Goal: Task Accomplishment & Management: Use online tool/utility

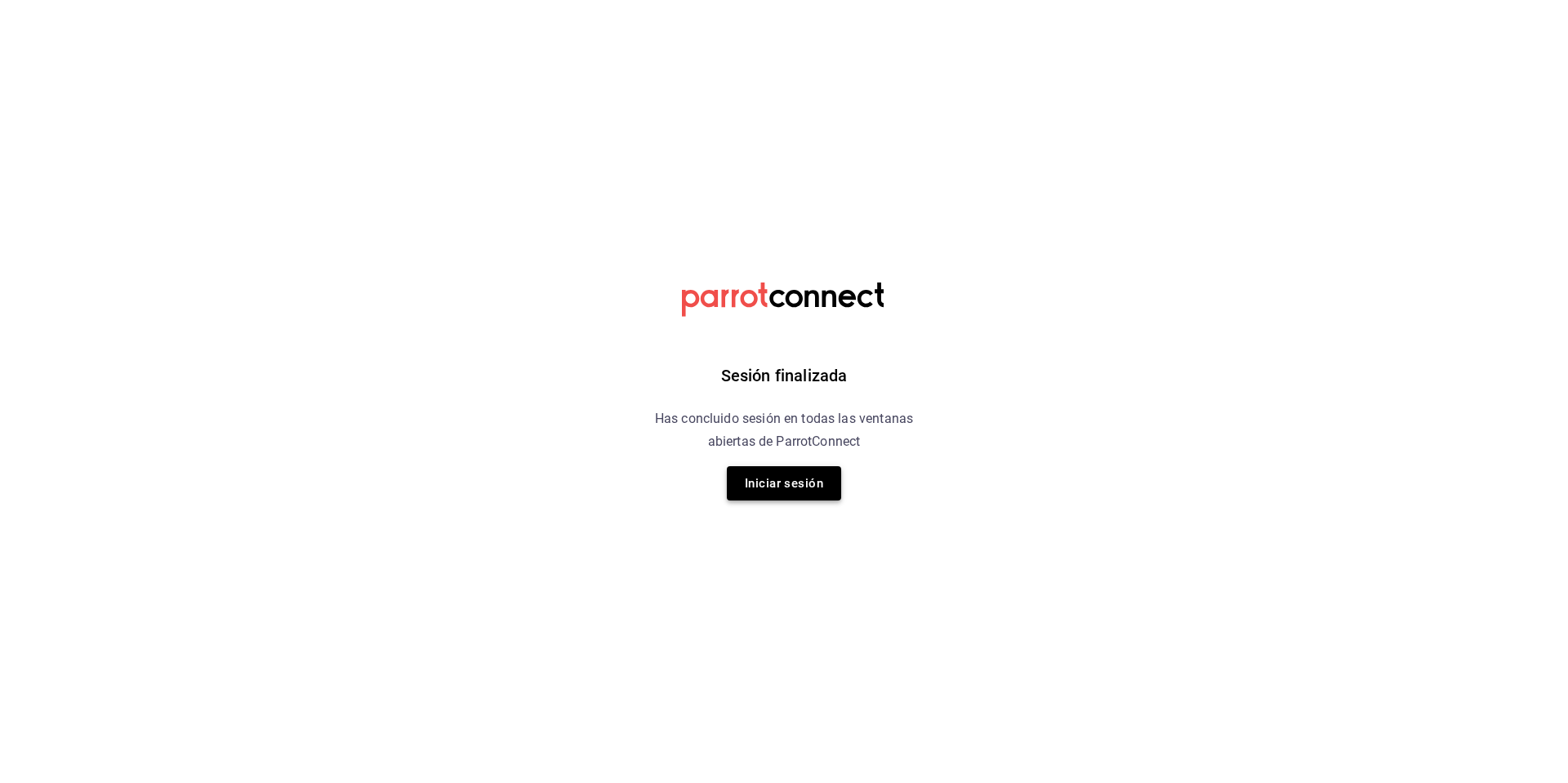
click at [815, 478] on button "Iniciar sesión" at bounding box center [784, 483] width 114 height 34
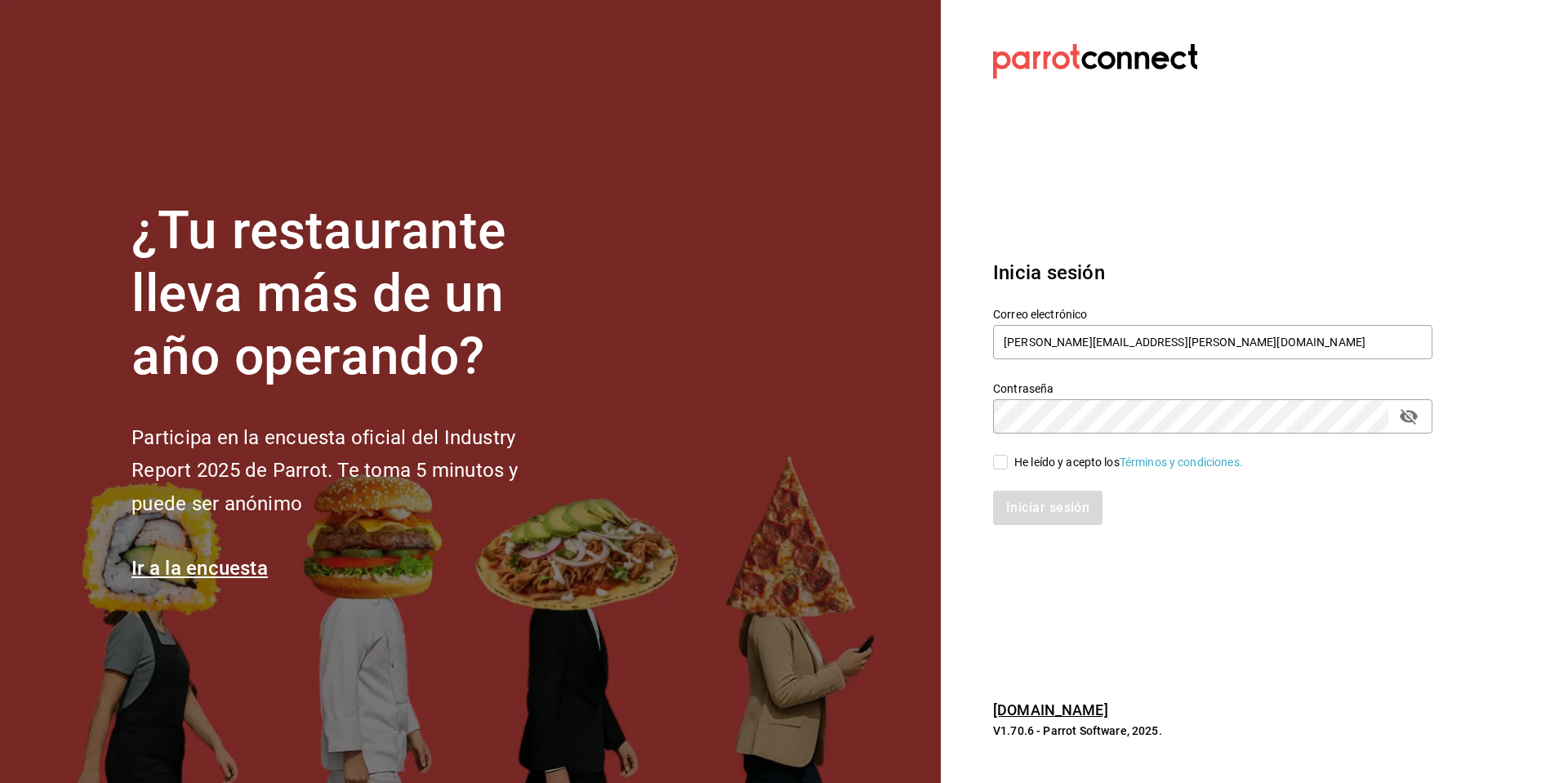
type input "[PERSON_NAME][EMAIL_ADDRESS][PERSON_NAME][DOMAIN_NAME]"
drag, startPoint x: 1002, startPoint y: 459, endPoint x: 1023, endPoint y: 513, distance: 57.9
click at [1002, 459] on input "He leído y acepto los Términos y condiciones." at bounding box center [1000, 462] width 15 height 15
checkbox input "true"
click at [1023, 513] on button "Iniciar sesión" at bounding box center [1049, 508] width 111 height 34
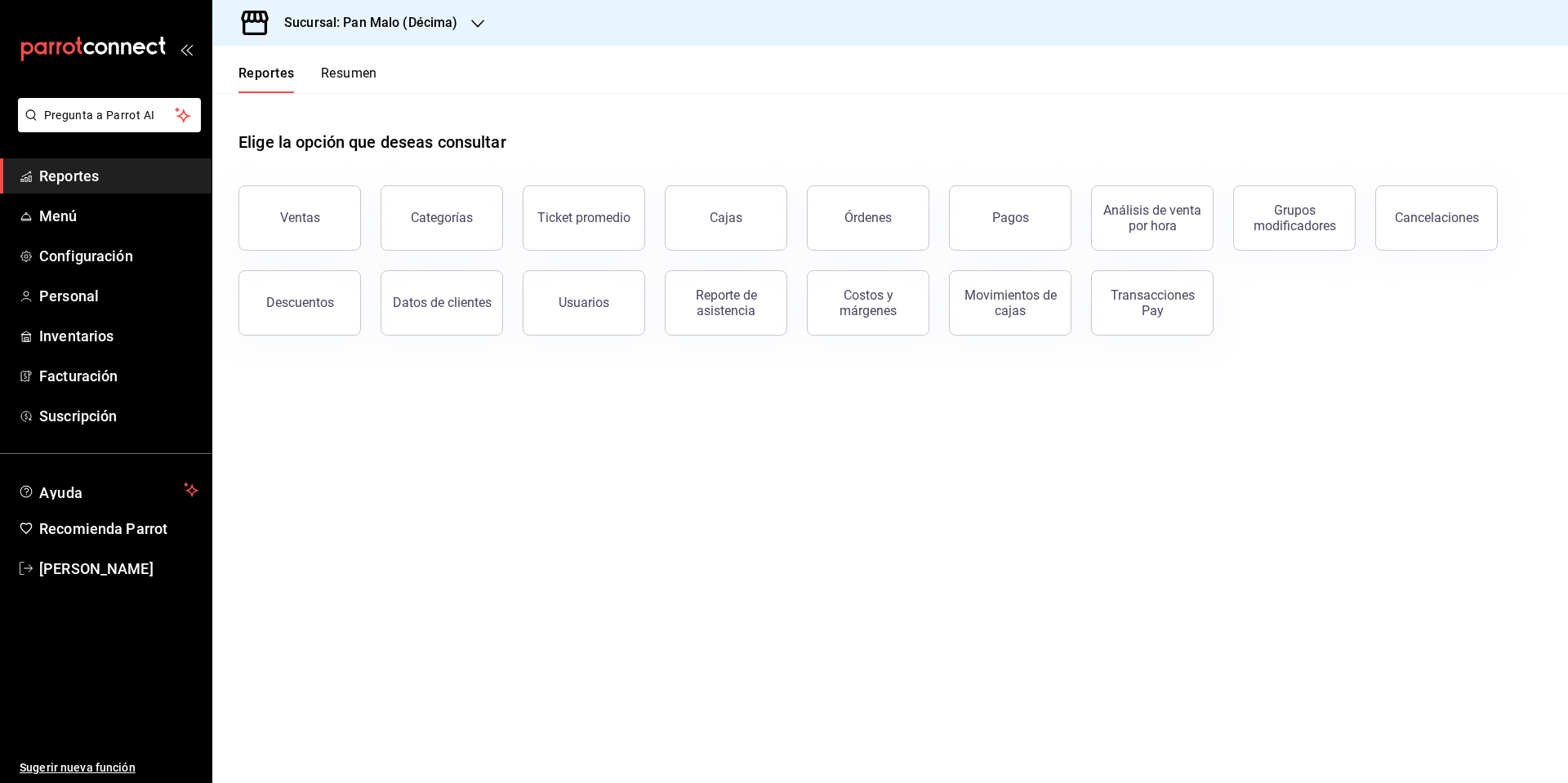
scroll to position [2, 0]
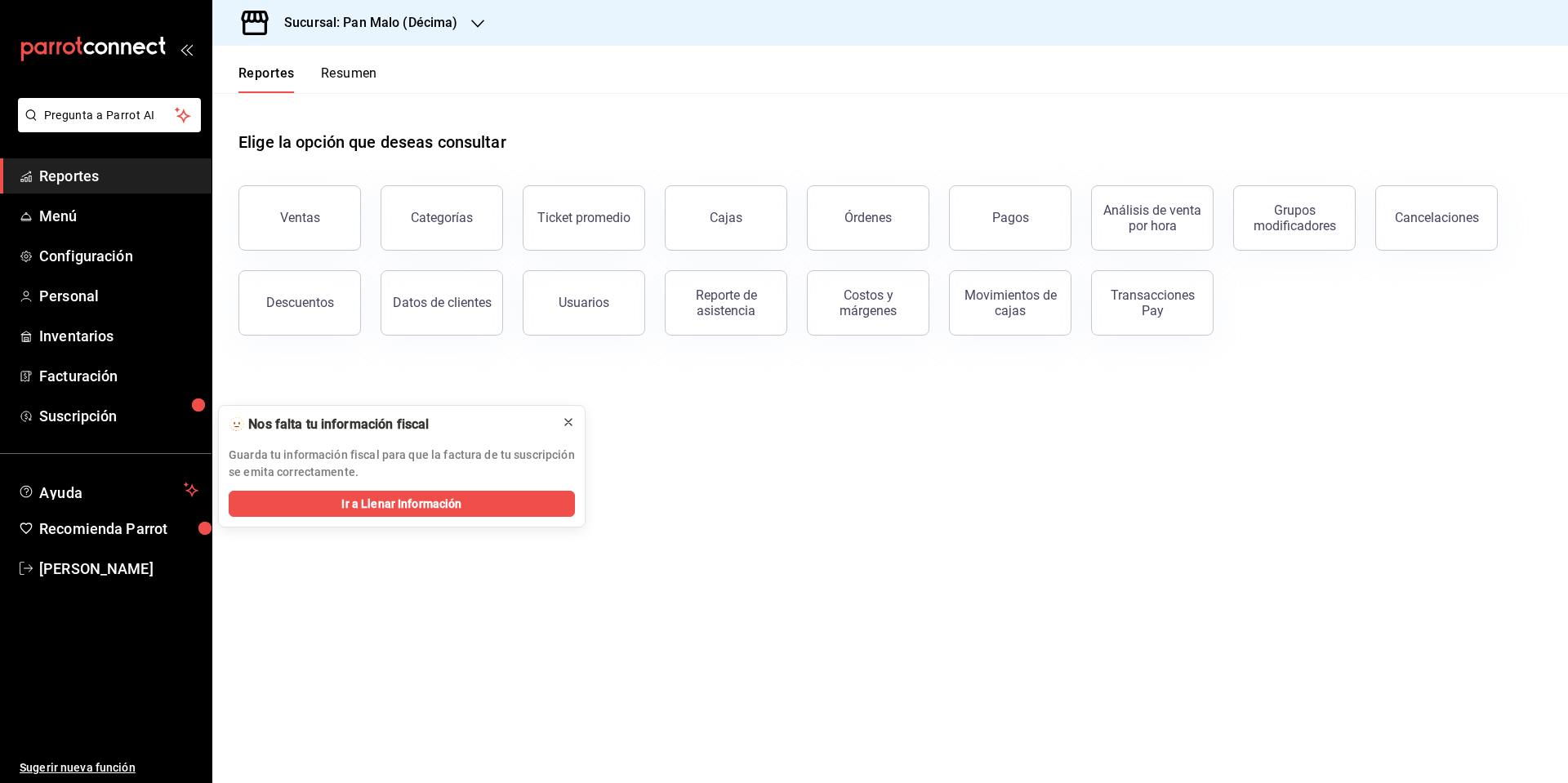
click at [573, 421] on button at bounding box center [568, 422] width 26 height 26
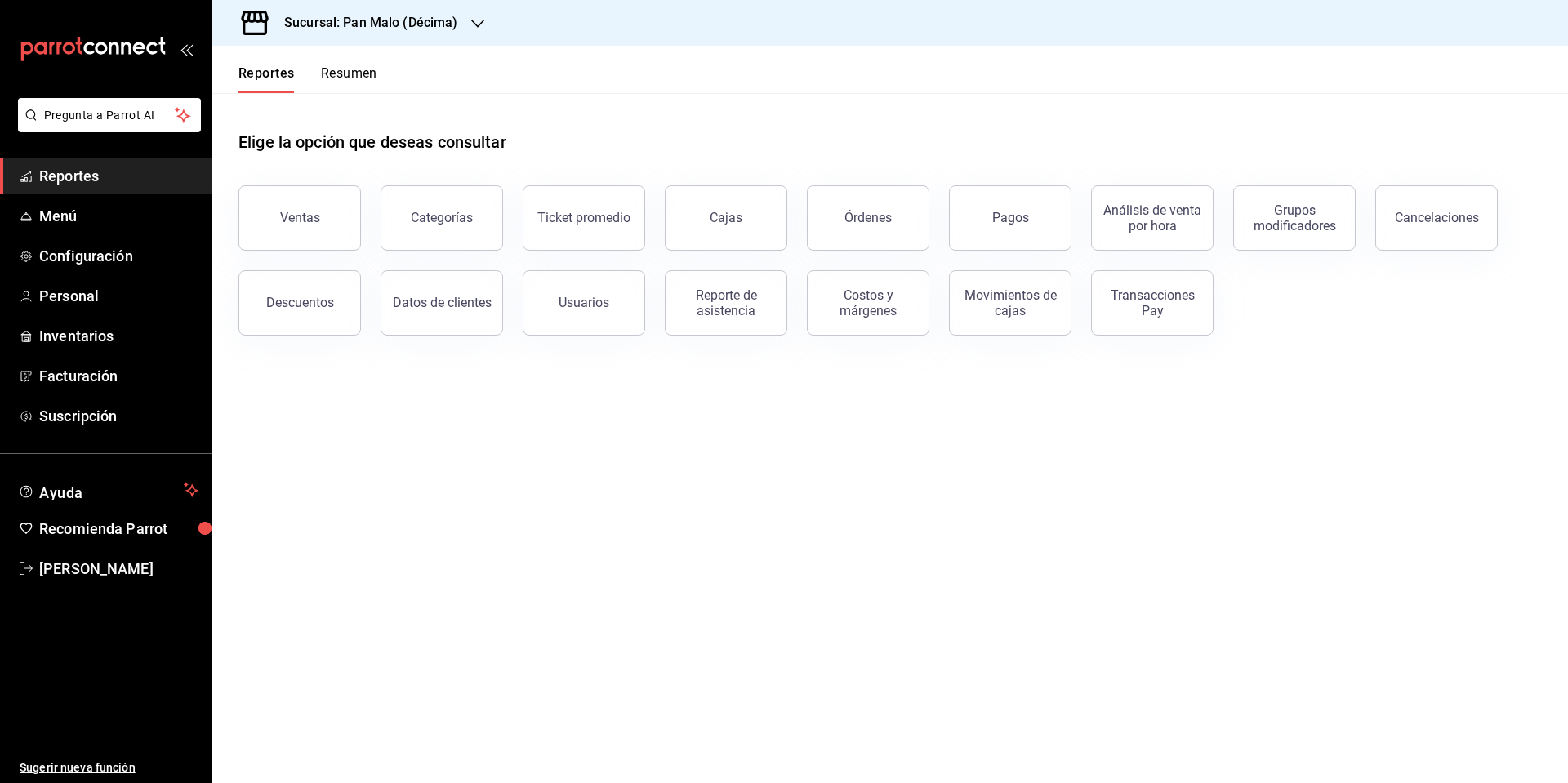
scroll to position [1, 0]
click at [317, 206] on button "Ventas" at bounding box center [299, 218] width 122 height 65
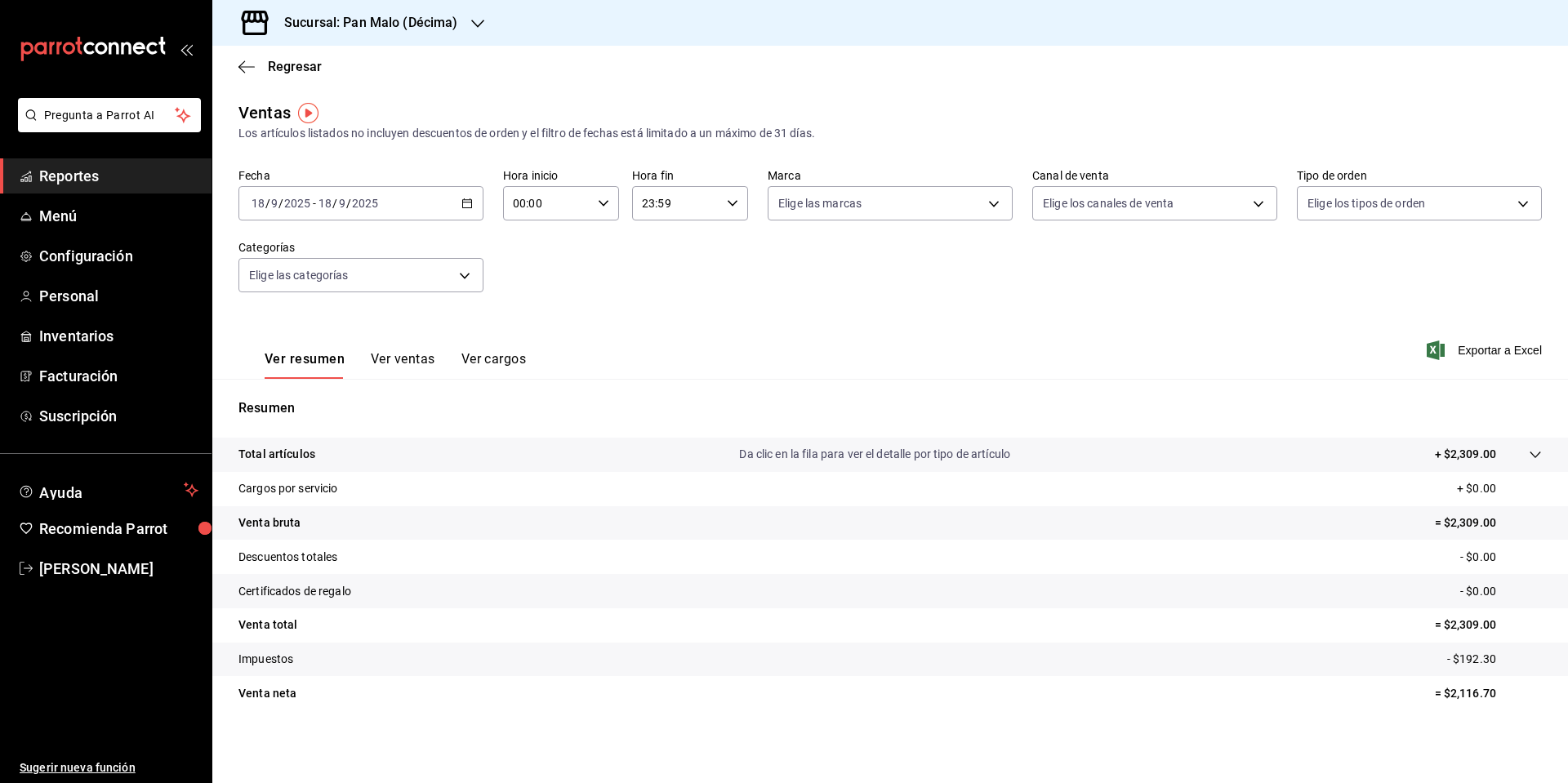
click at [105, 179] on span "Reportes" at bounding box center [118, 176] width 159 height 22
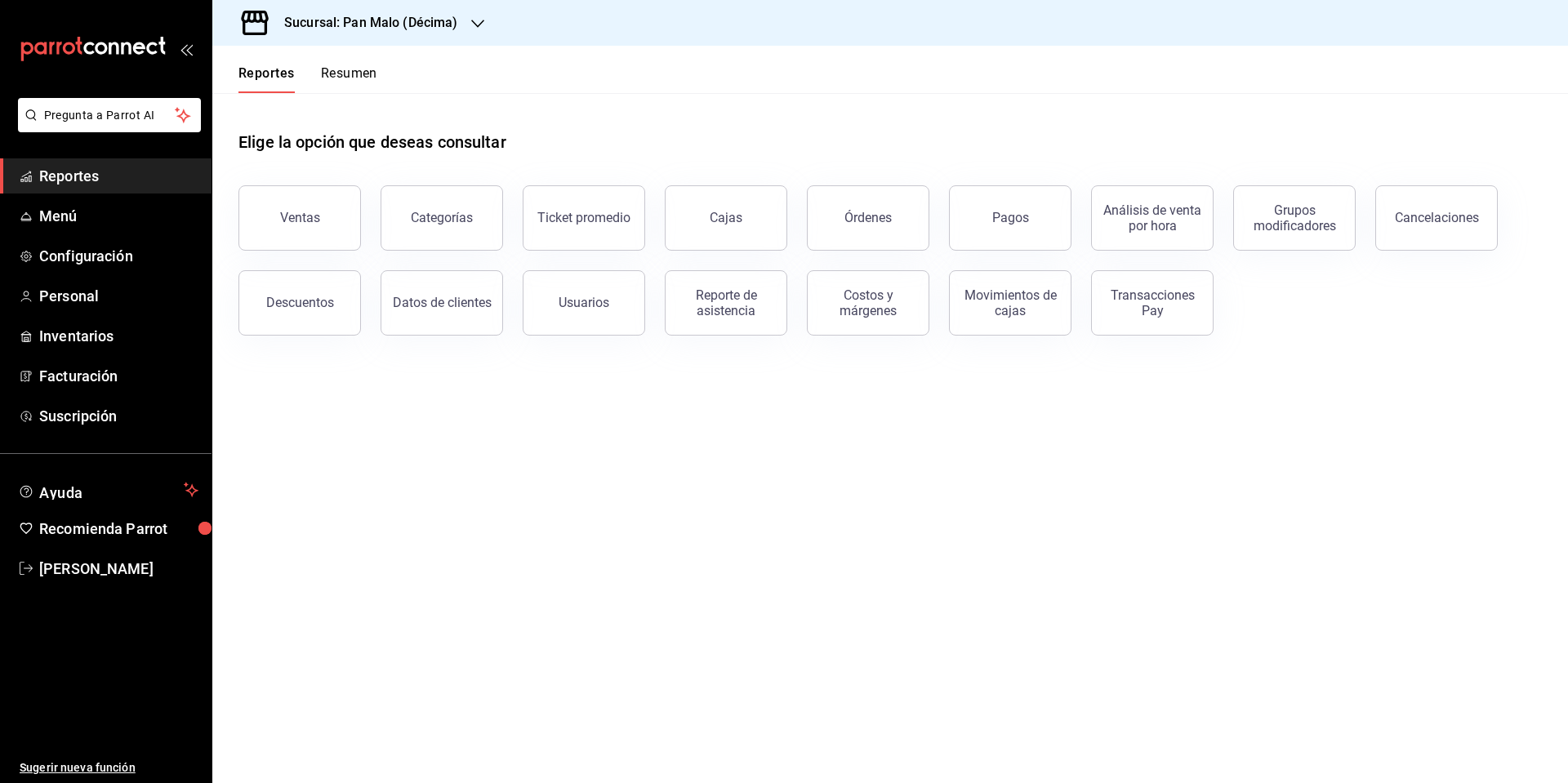
click at [608, 115] on div "Elige la opción que deseas consultar" at bounding box center [889, 129] width 1303 height 72
click at [270, 240] on button "Ventas" at bounding box center [299, 218] width 122 height 65
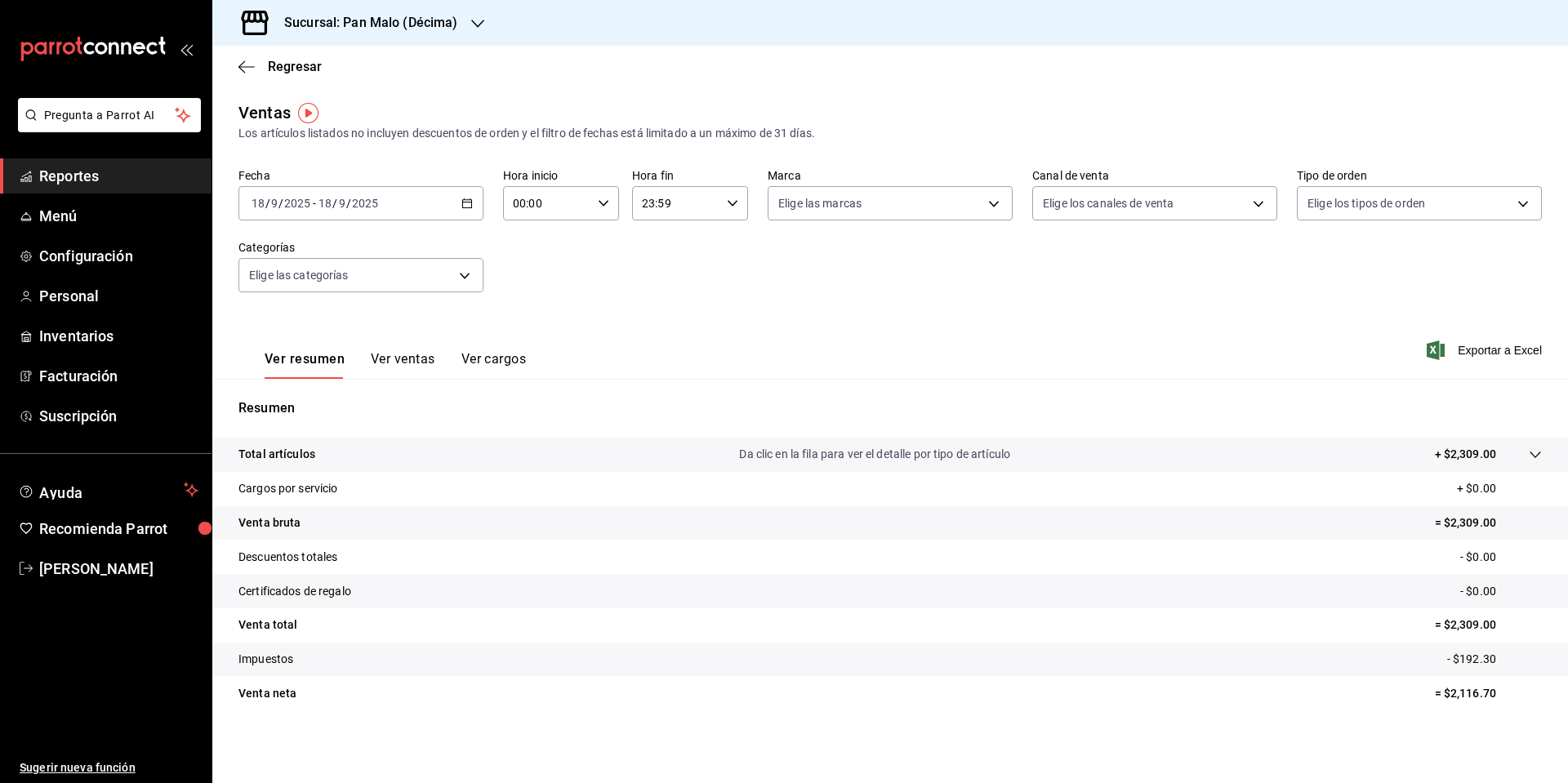
click at [468, 197] on icon "button" at bounding box center [468, 203] width 12 height 12
click at [311, 397] on span "Rango de fechas" at bounding box center [316, 400] width 127 height 18
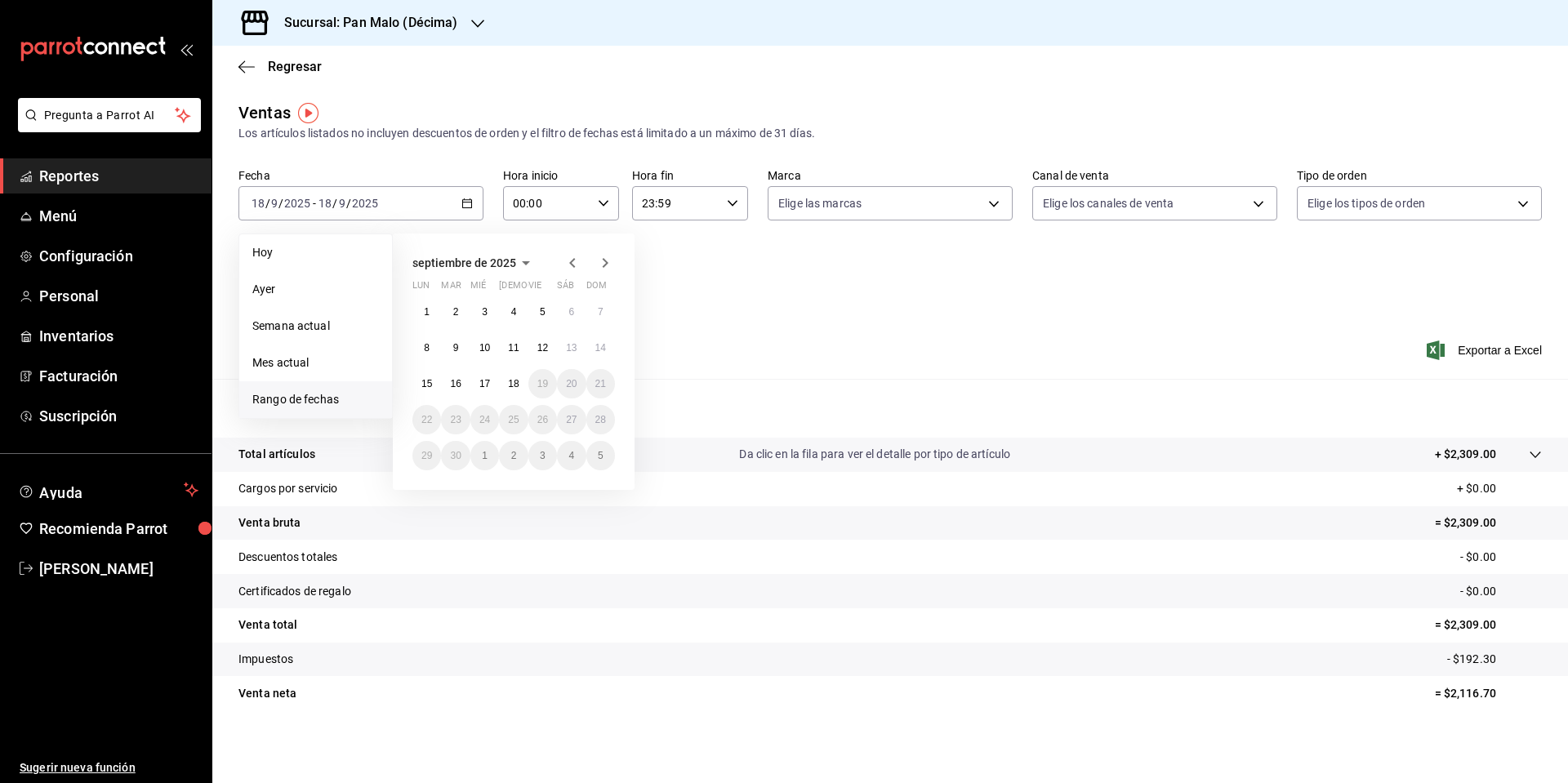
click at [571, 263] on icon "button" at bounding box center [572, 263] width 6 height 10
click at [601, 263] on icon "button" at bounding box center [605, 263] width 20 height 20
drag, startPoint x: 558, startPoint y: 264, endPoint x: 571, endPoint y: 264, distance: 13.0
click at [562, 265] on div "agosto de 2025" at bounding box center [513, 263] width 202 height 20
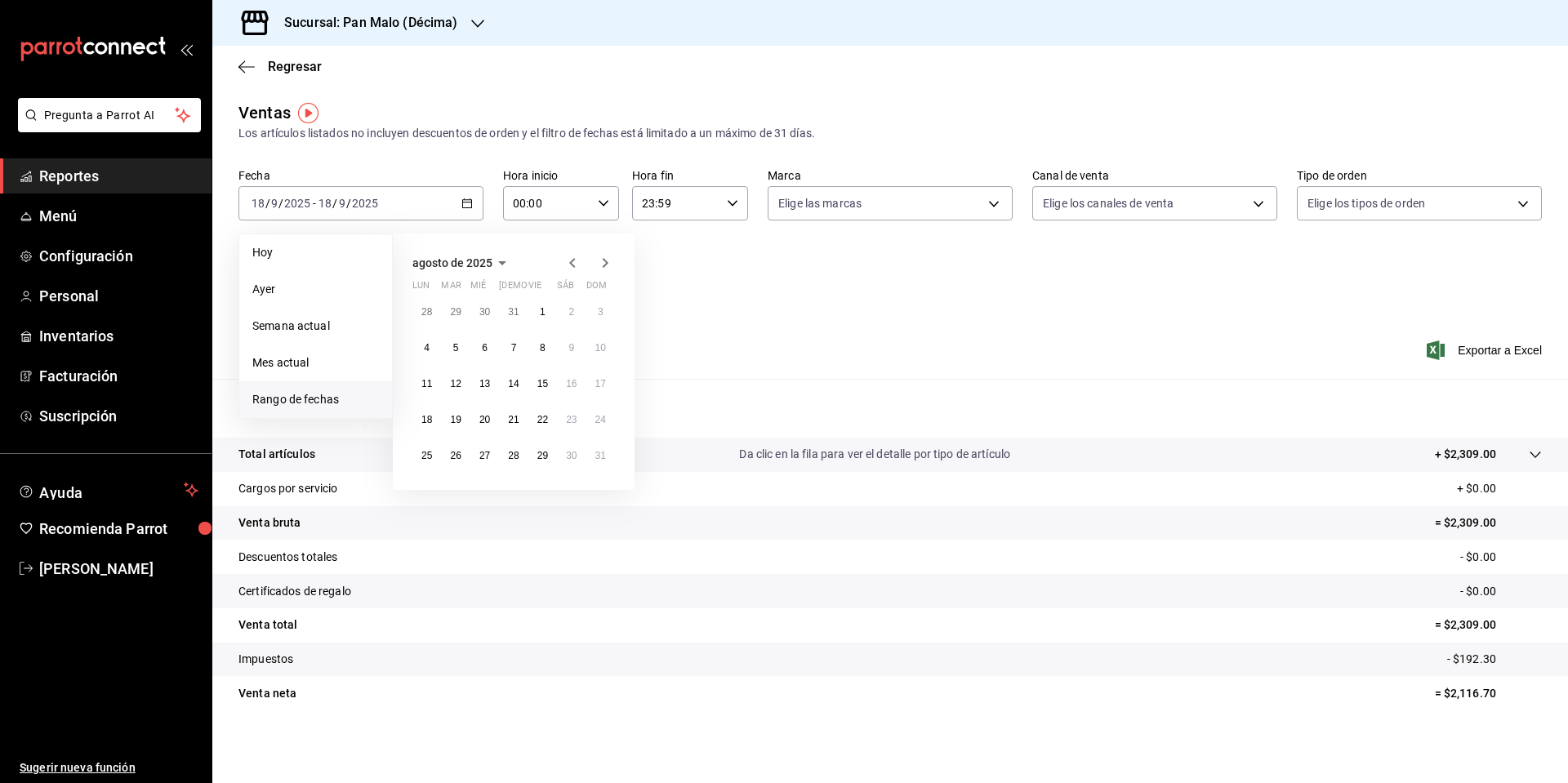
click at [571, 264] on icon "button" at bounding box center [572, 263] width 6 height 10
click at [518, 316] on button "1" at bounding box center [513, 312] width 28 height 29
click at [571, 457] on abbr "31" at bounding box center [571, 456] width 11 height 12
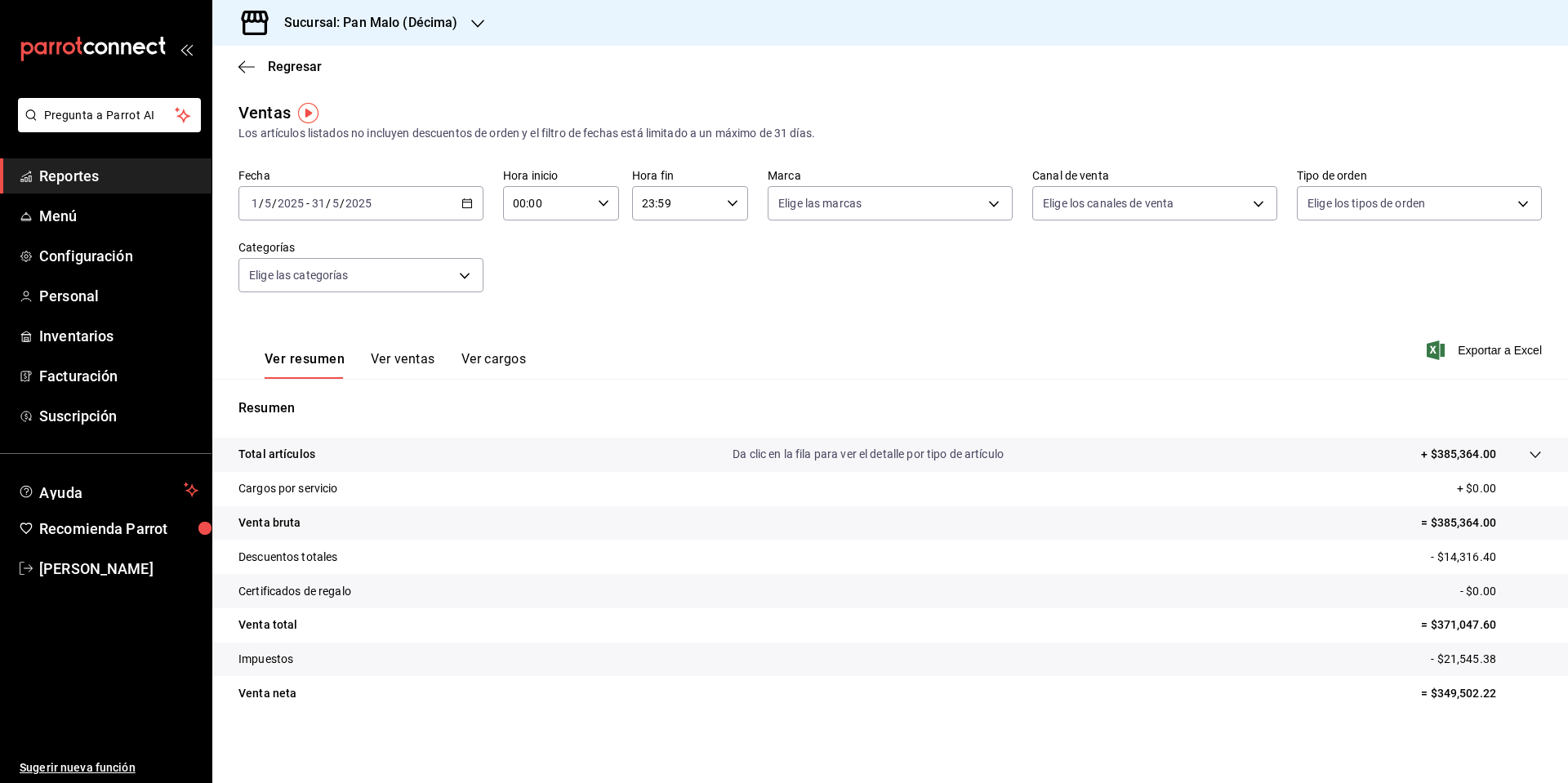
click at [412, 18] on h3 "Sucursal: Pan Malo (Décima)" at bounding box center [365, 22] width 187 height 20
click at [357, 107] on div "Pan Malo (Laureles)" at bounding box center [335, 107] width 219 height 18
